Goal: Communication & Community: Answer question/provide support

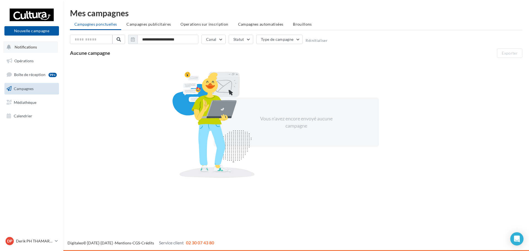
click at [29, 45] on span "Notifications" at bounding box center [26, 47] width 22 height 5
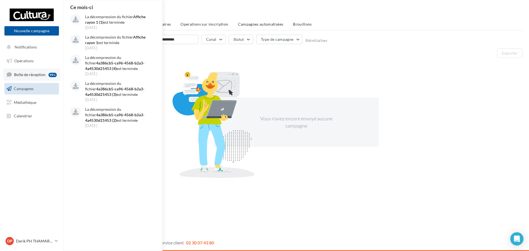
click at [28, 71] on link "Boîte de réception 99+" at bounding box center [31, 75] width 57 height 12
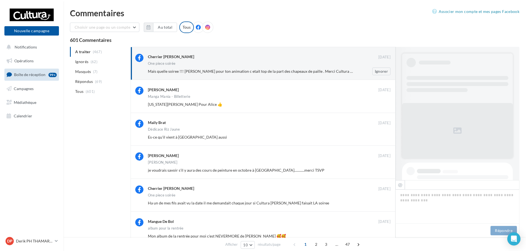
click at [247, 70] on span "Mais quelle soiree !!! Merci Lucas pour ton animation c etait top de la part de…" at bounding box center [284, 71] width 273 height 5
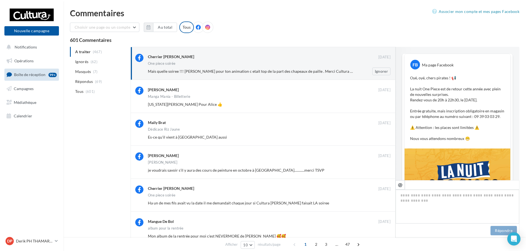
scroll to position [219, 0]
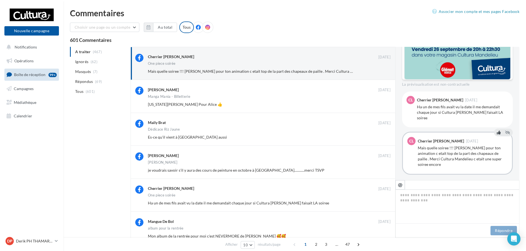
click at [498, 131] on icon at bounding box center [499, 133] width 4 height 4
